Goal: Communication & Community: Answer question/provide support

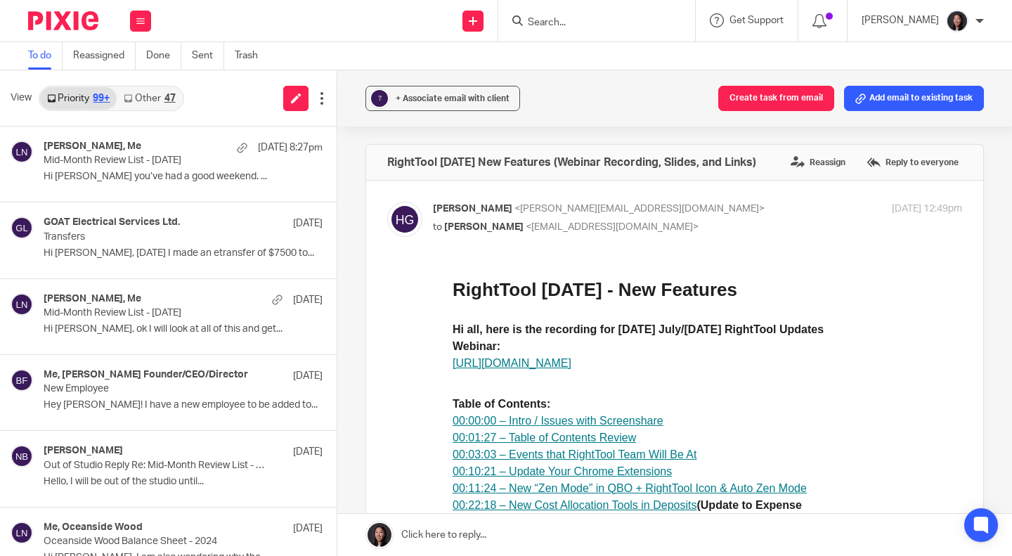
click at [152, 179] on p "Hi [PERSON_NAME] you’ve had a good weekend. ..." at bounding box center [183, 177] width 279 height 12
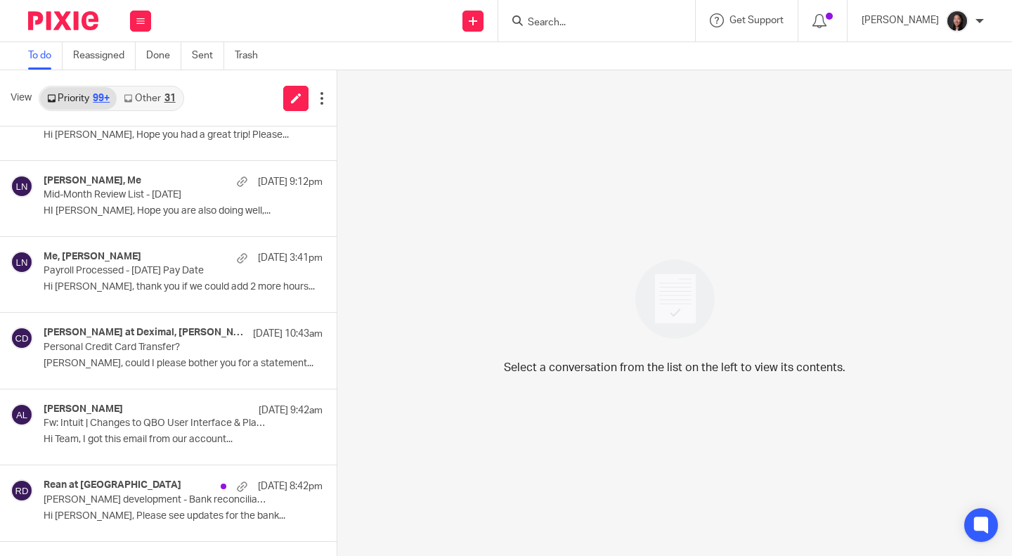
scroll to position [305, 0]
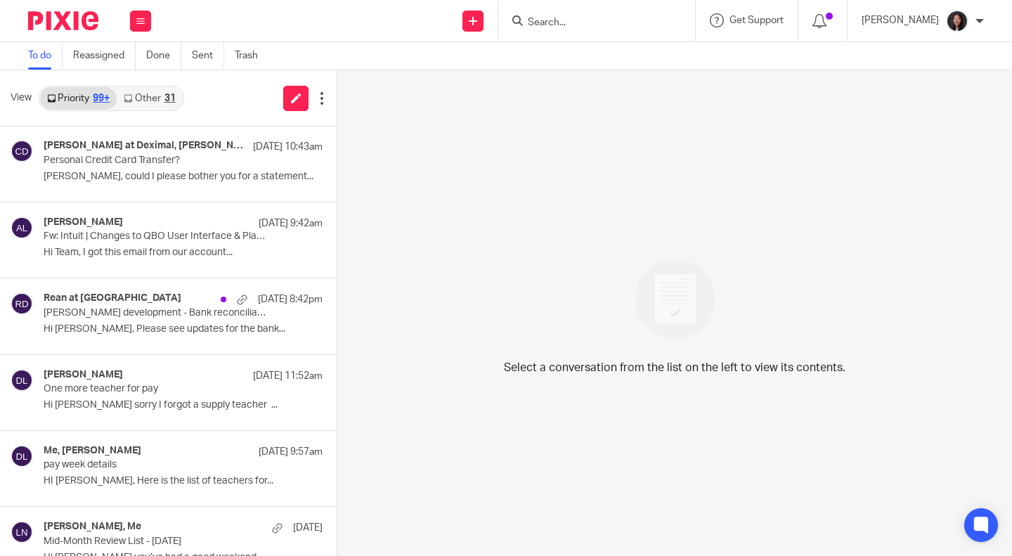
click at [140, 318] on p "Titus development - Bank reconciliation - August Month-End" at bounding box center [155, 313] width 223 height 12
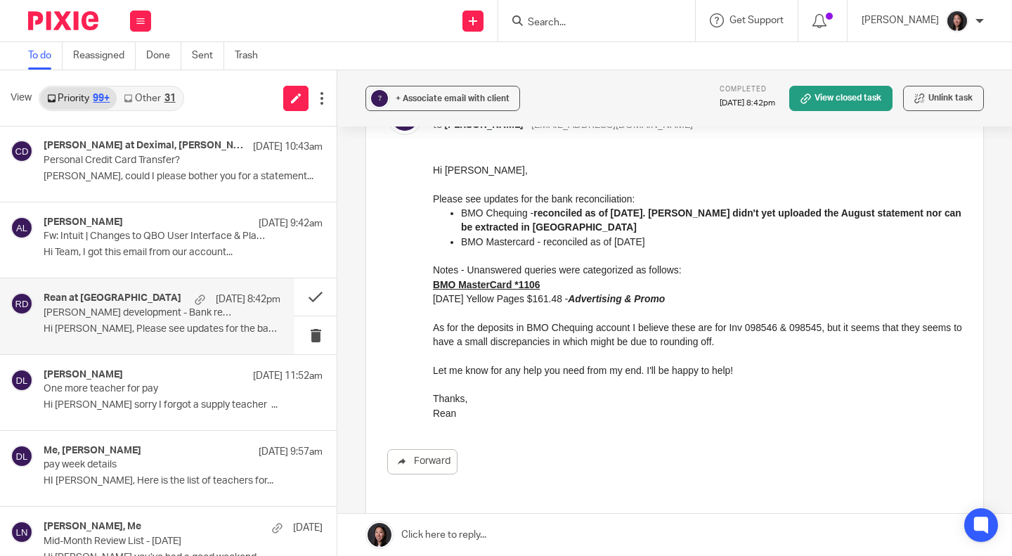
scroll to position [0, 0]
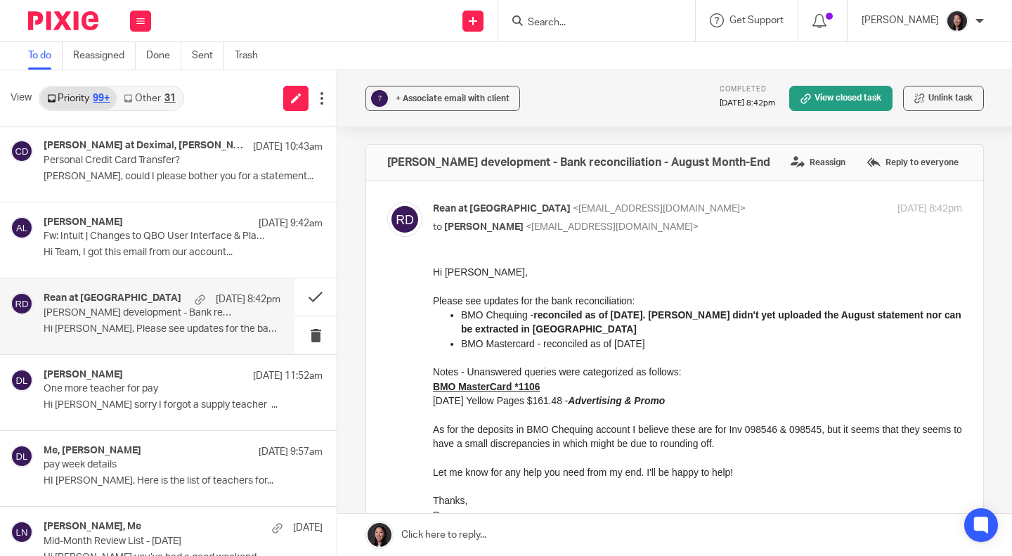
click at [885, 159] on label "Reply to everyone" at bounding box center [912, 162] width 99 height 21
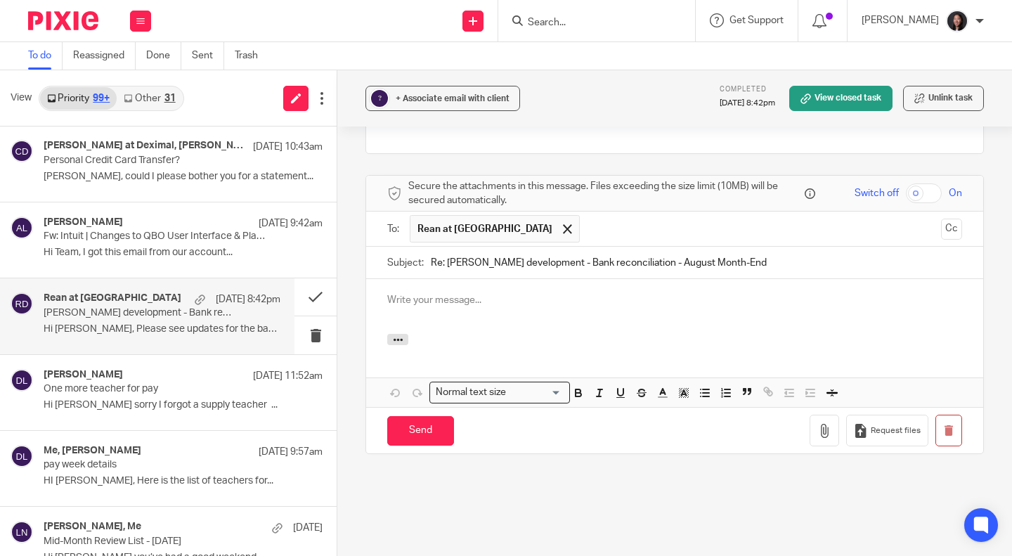
click at [500, 292] on div at bounding box center [674, 306] width 617 height 55
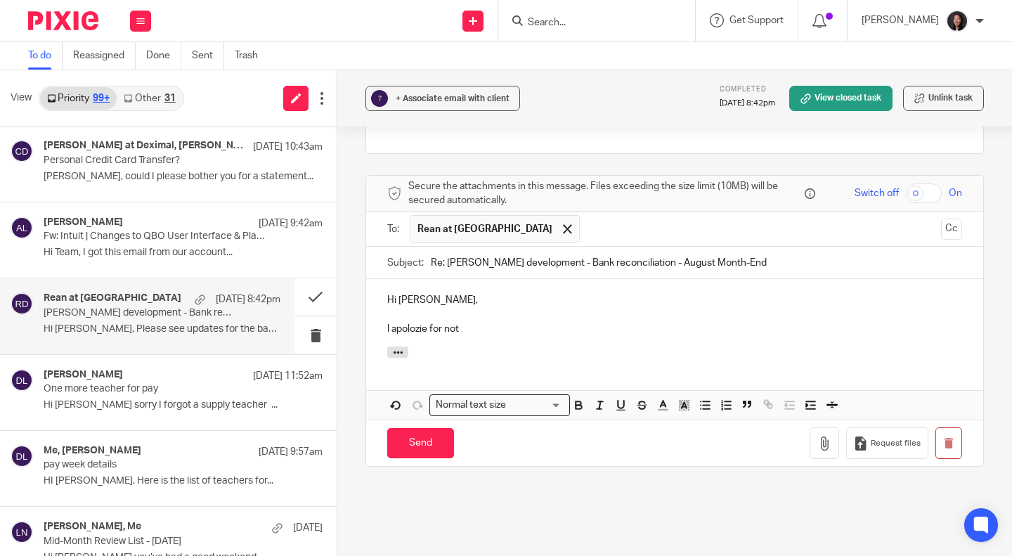
click at [418, 322] on p "I apolozie for not" at bounding box center [674, 329] width 575 height 14
drag, startPoint x: 418, startPoint y: 299, endPoint x: 433, endPoint y: 307, distance: 16.7
click at [433, 322] on p "I apolozie for not" at bounding box center [674, 329] width 575 height 14
click at [452, 311] on div "Hi Rean, I apolozie for not" at bounding box center [674, 312] width 617 height 67
click at [472, 322] on p "I apologize for not" at bounding box center [674, 329] width 575 height 14
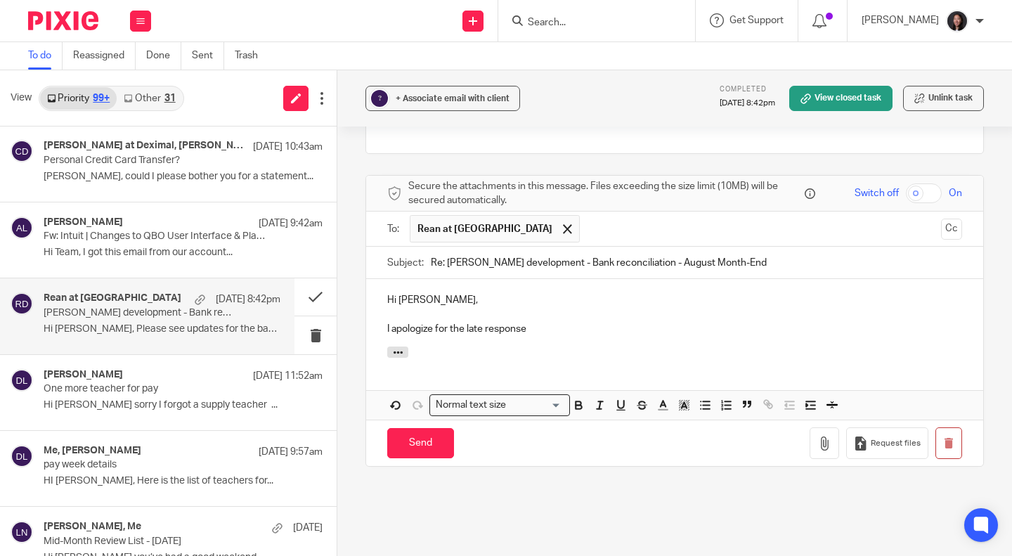
click at [224, 497] on div "Me, deborah Lantz Sep 23 9:57am pay week details HI Lili, Here is the list of t…" at bounding box center [168, 468] width 337 height 75
click at [551, 322] on p "I apologize for the late response!" at bounding box center [674, 329] width 575 height 14
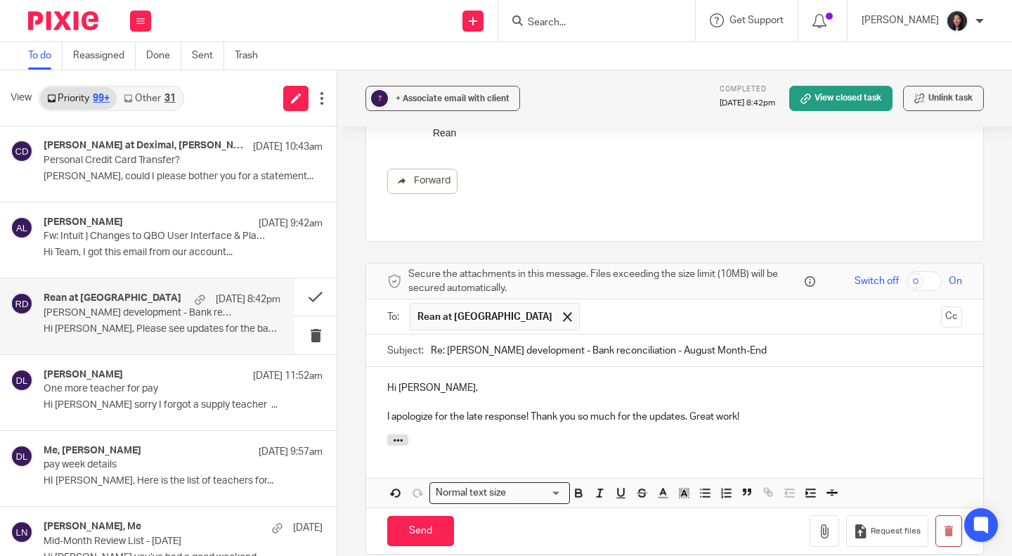
scroll to position [451, 0]
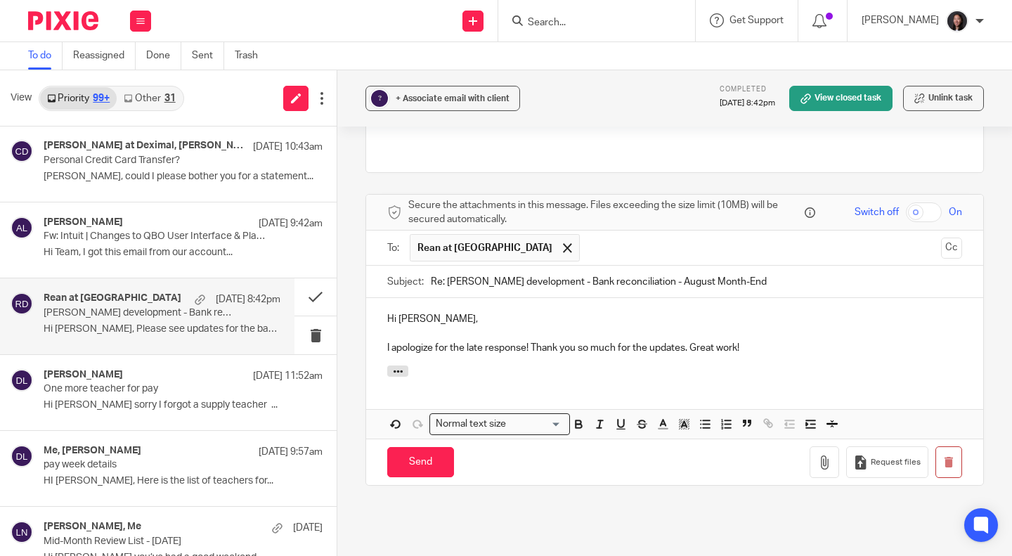
click at [420, 447] on input "Send" at bounding box center [420, 462] width 67 height 30
drag, startPoint x: 467, startPoint y: 329, endPoint x: 442, endPoint y: 336, distance: 26.3
click at [442, 336] on div "Hi Rean, I apologize for the late response! Thank you so much for the updates. …" at bounding box center [674, 331] width 617 height 67
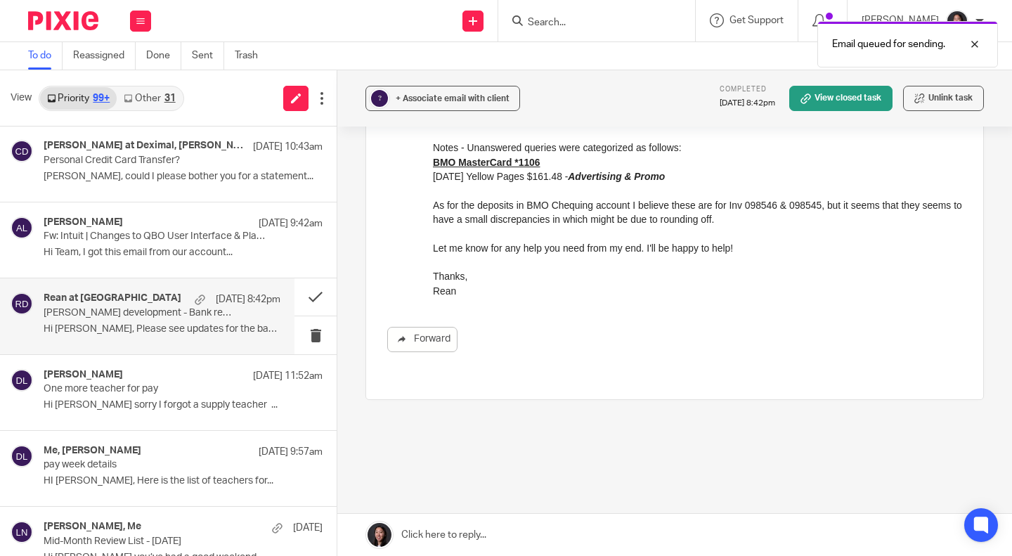
scroll to position [0, 0]
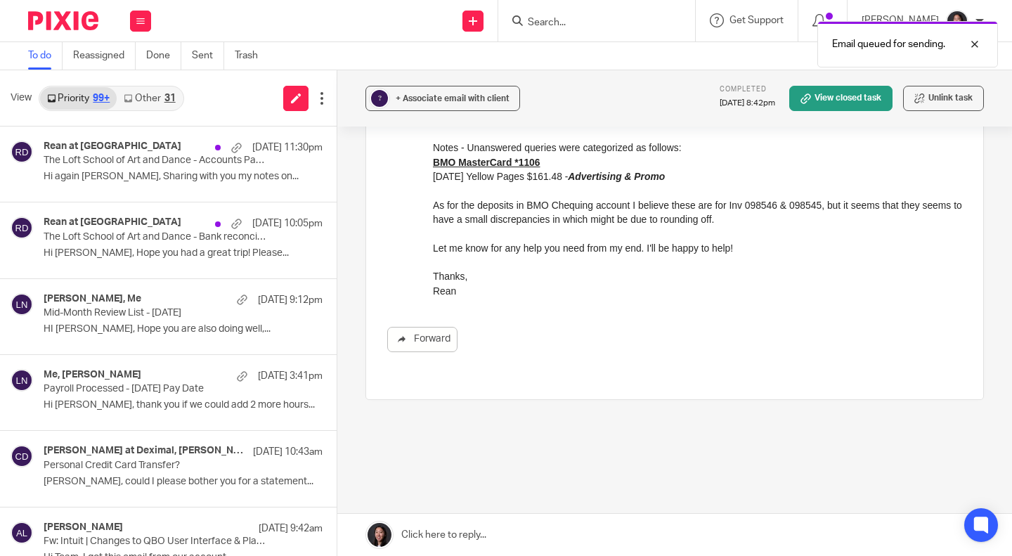
click at [129, 249] on p "Hi Lili, Hope you had a great trip! Please..." at bounding box center [183, 253] width 279 height 12
